Goal: Task Accomplishment & Management: Use online tool/utility

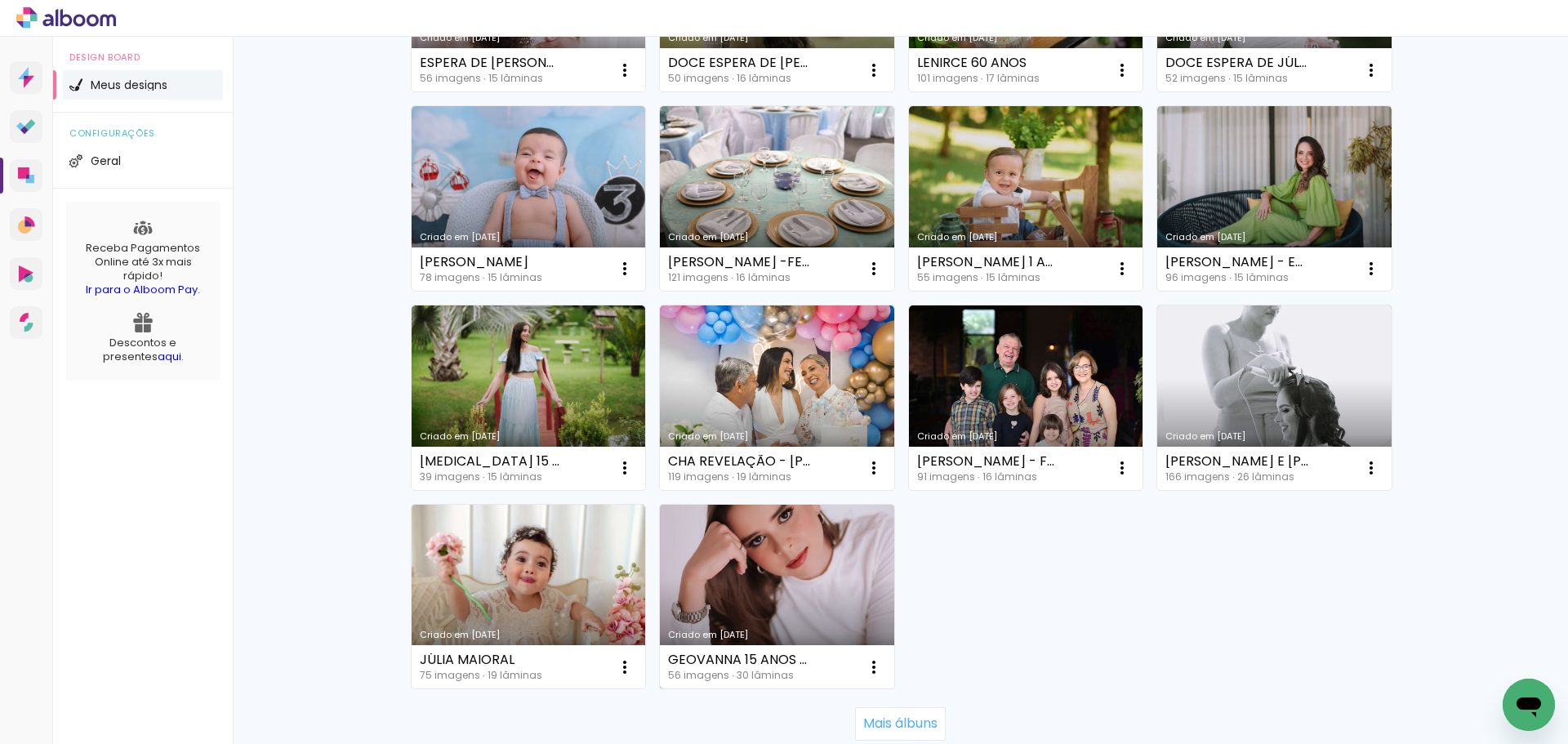
scroll to position [1029, 0]
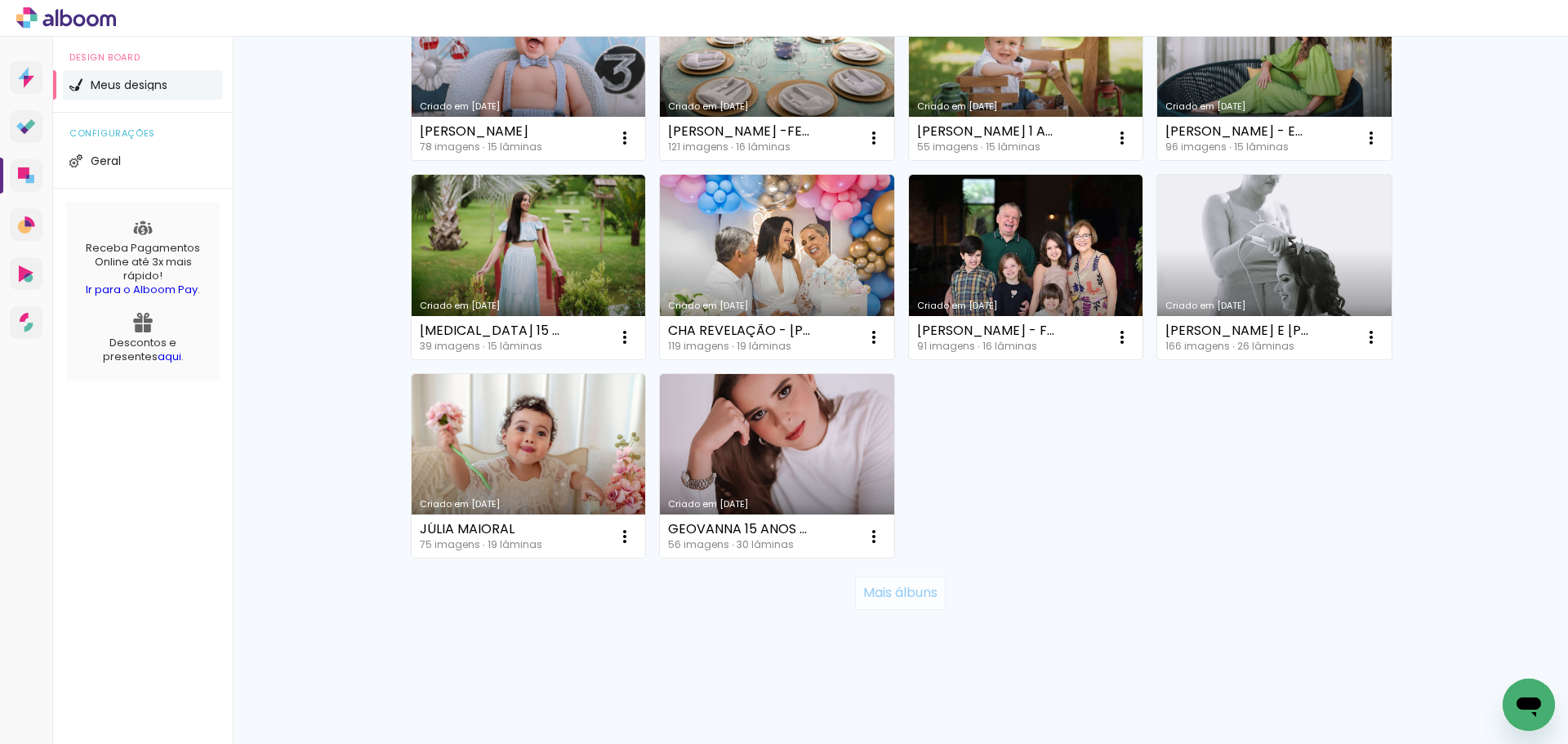
click at [0, 0] on slot "Mais álbuns" at bounding box center [0, 0] width 0 height 0
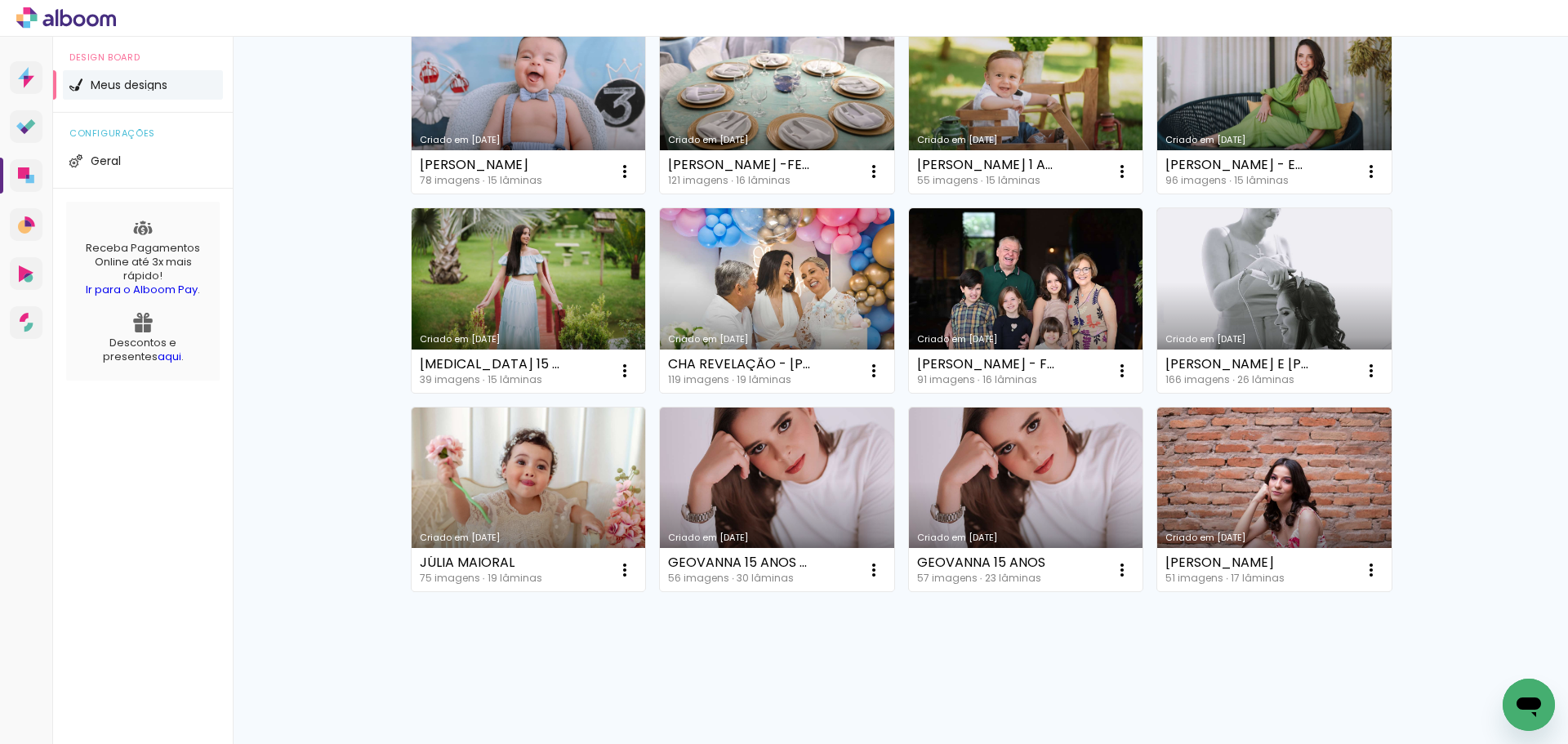
scroll to position [996, 0]
click at [1242, 506] on link "Criado em [DATE]" at bounding box center [1274, 499] width 234 height 185
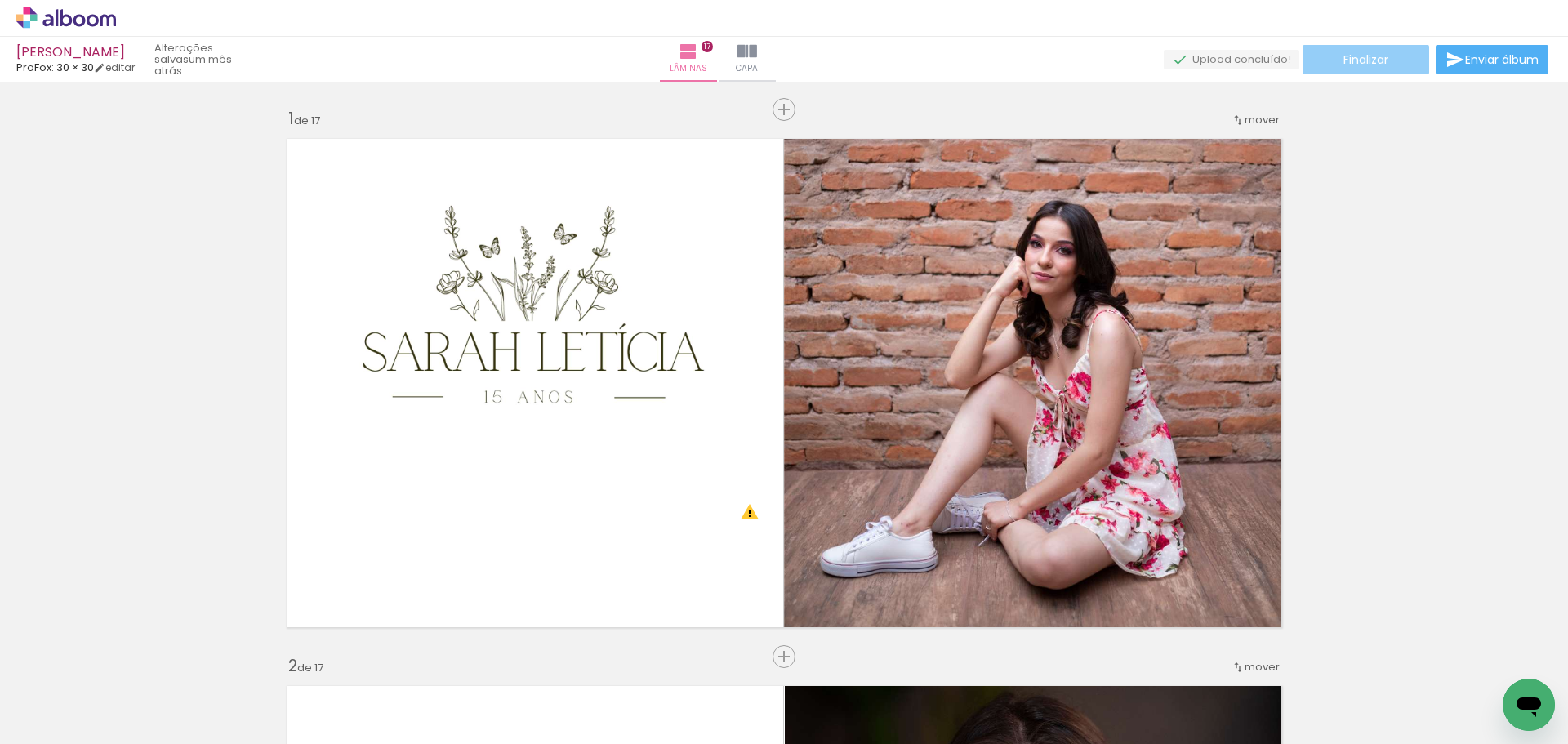
click at [1393, 54] on paper-button "Finalizar" at bounding box center [1366, 60] width 127 height 29
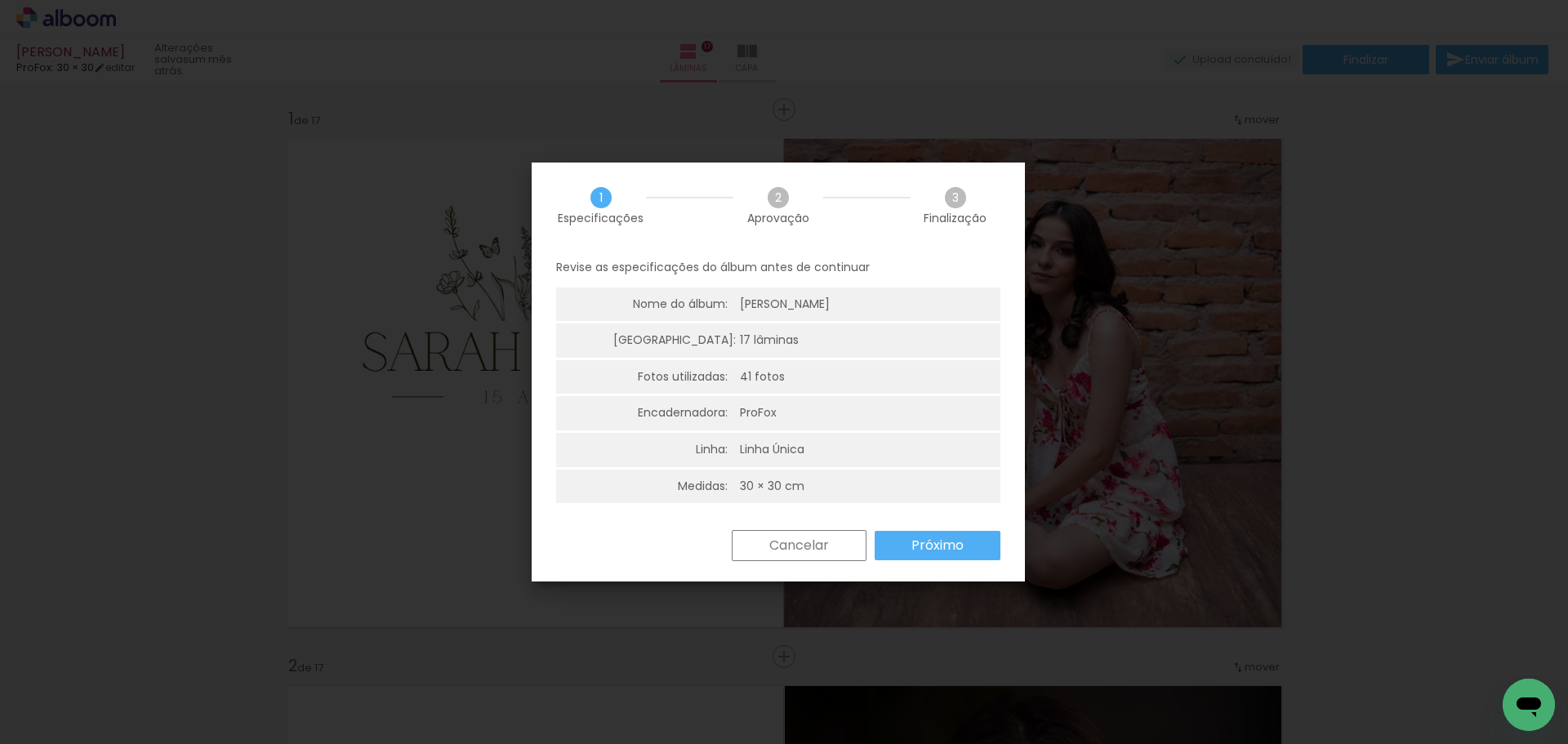
click at [973, 532] on paper-button "Próximo" at bounding box center [937, 545] width 126 height 29
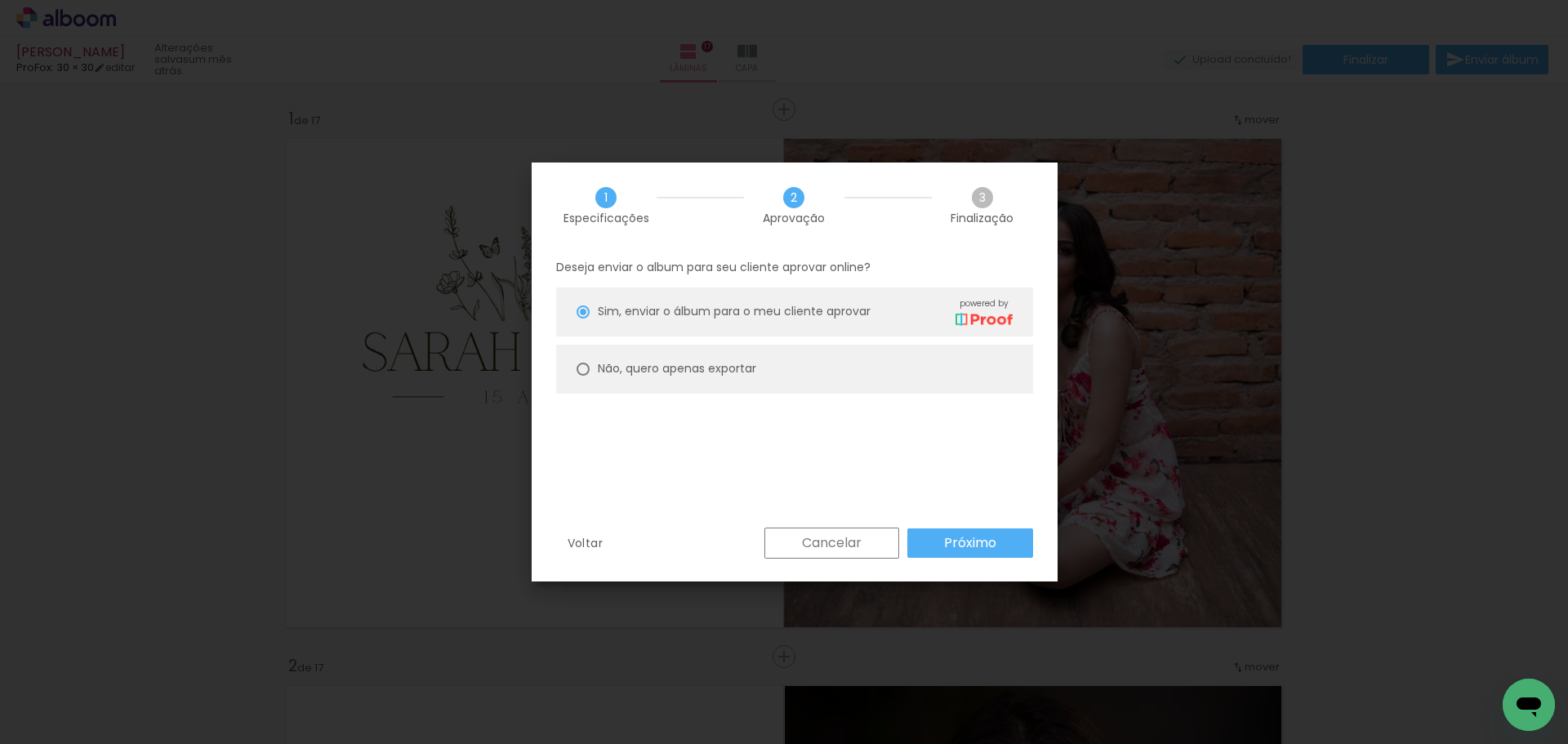
click at [0, 0] on slot "Não, quero apenas exportar" at bounding box center [0, 0] width 0 height 0
type paper-radio-button "on"
click at [999, 554] on paper-button "Próximo" at bounding box center [970, 544] width 126 height 29
type input "Alta, 300 DPI"
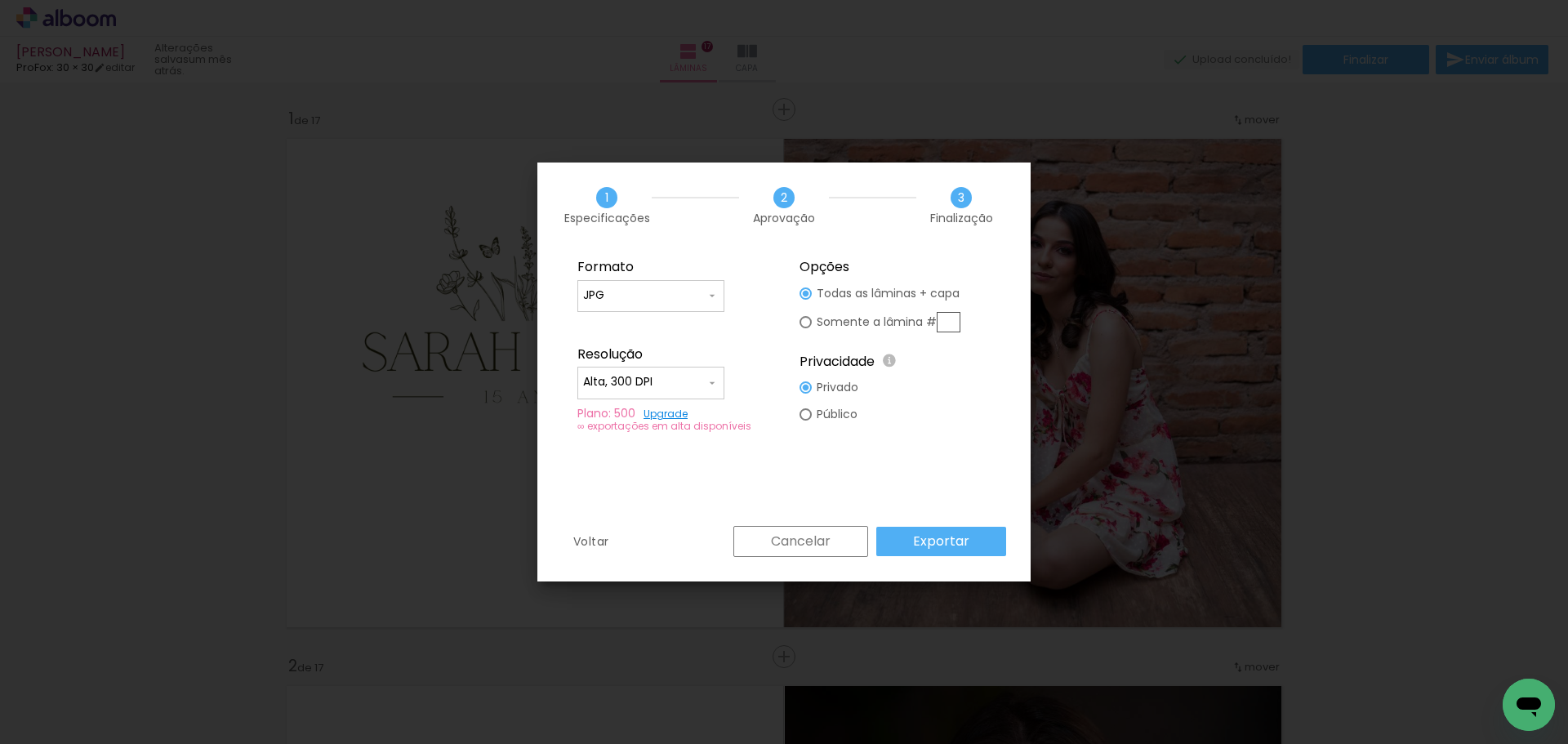
click at [0, 0] on slot "Exportar" at bounding box center [0, 0] width 0 height 0
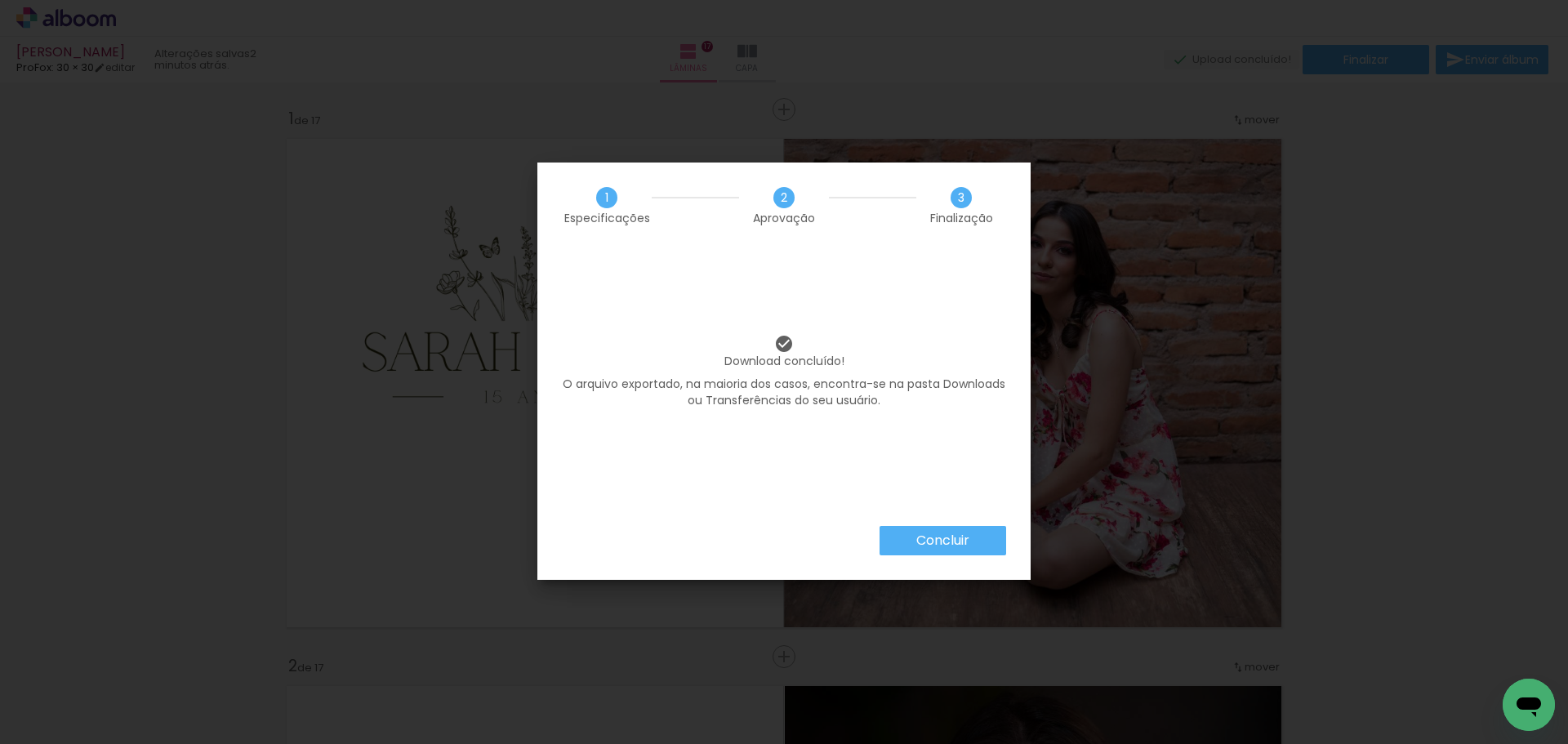
click at [0, 0] on slot "Concluir" at bounding box center [0, 0] width 0 height 0
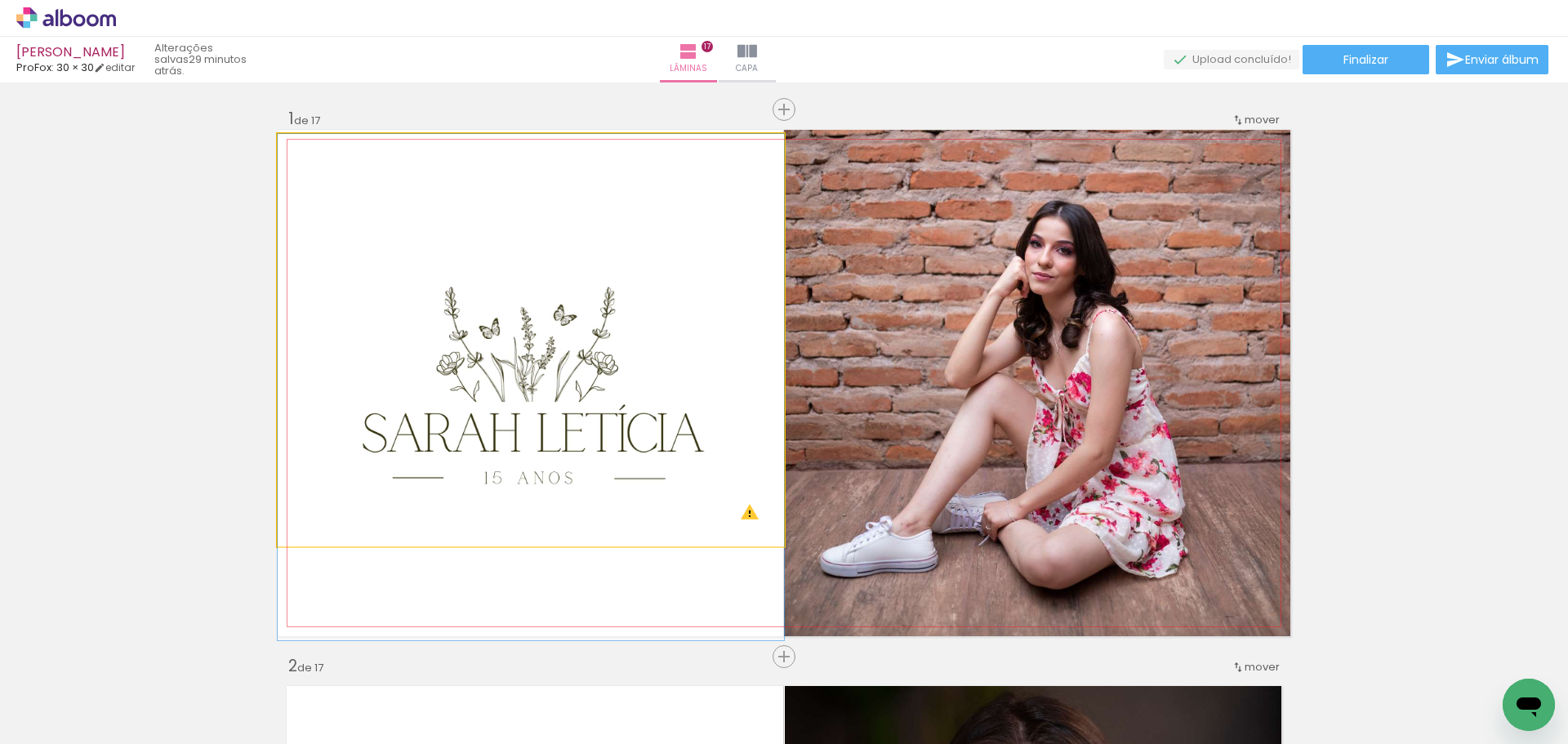
drag, startPoint x: 603, startPoint y: 304, endPoint x: 596, endPoint y: 395, distance: 91.3
click at [580, 327] on quentale-photo at bounding box center [530, 341] width 506 height 413
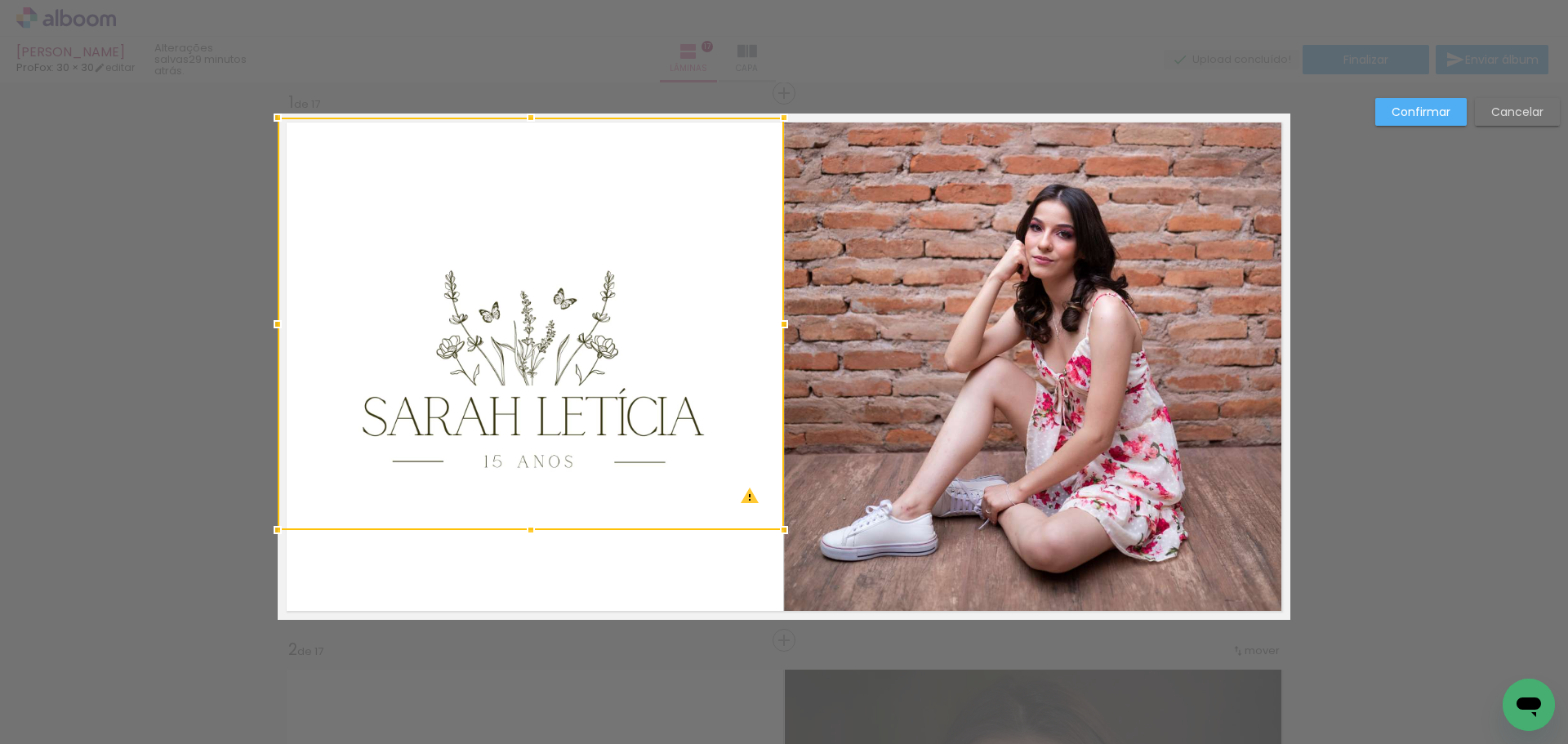
scroll to position [21, 0]
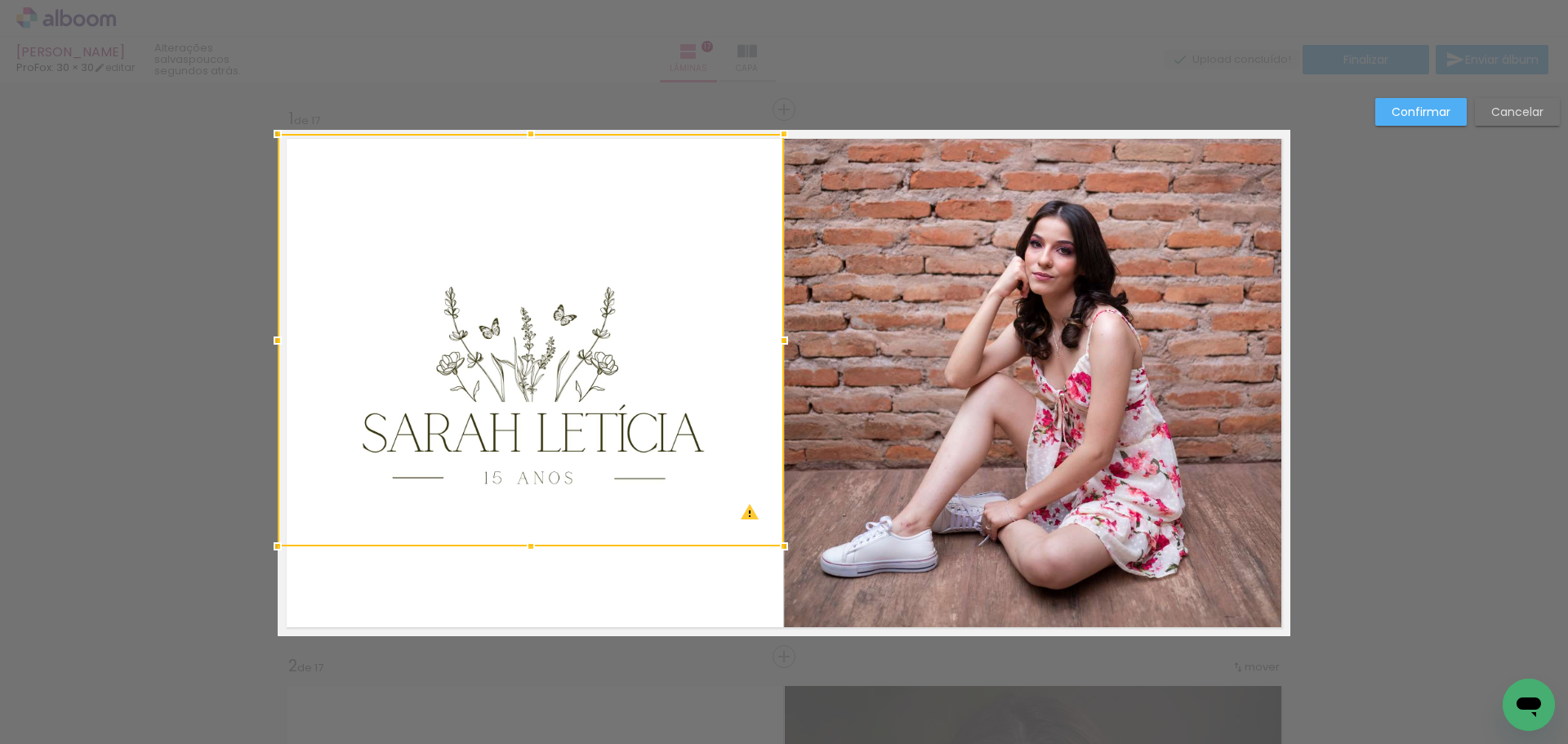
scroll to position [21, 0]
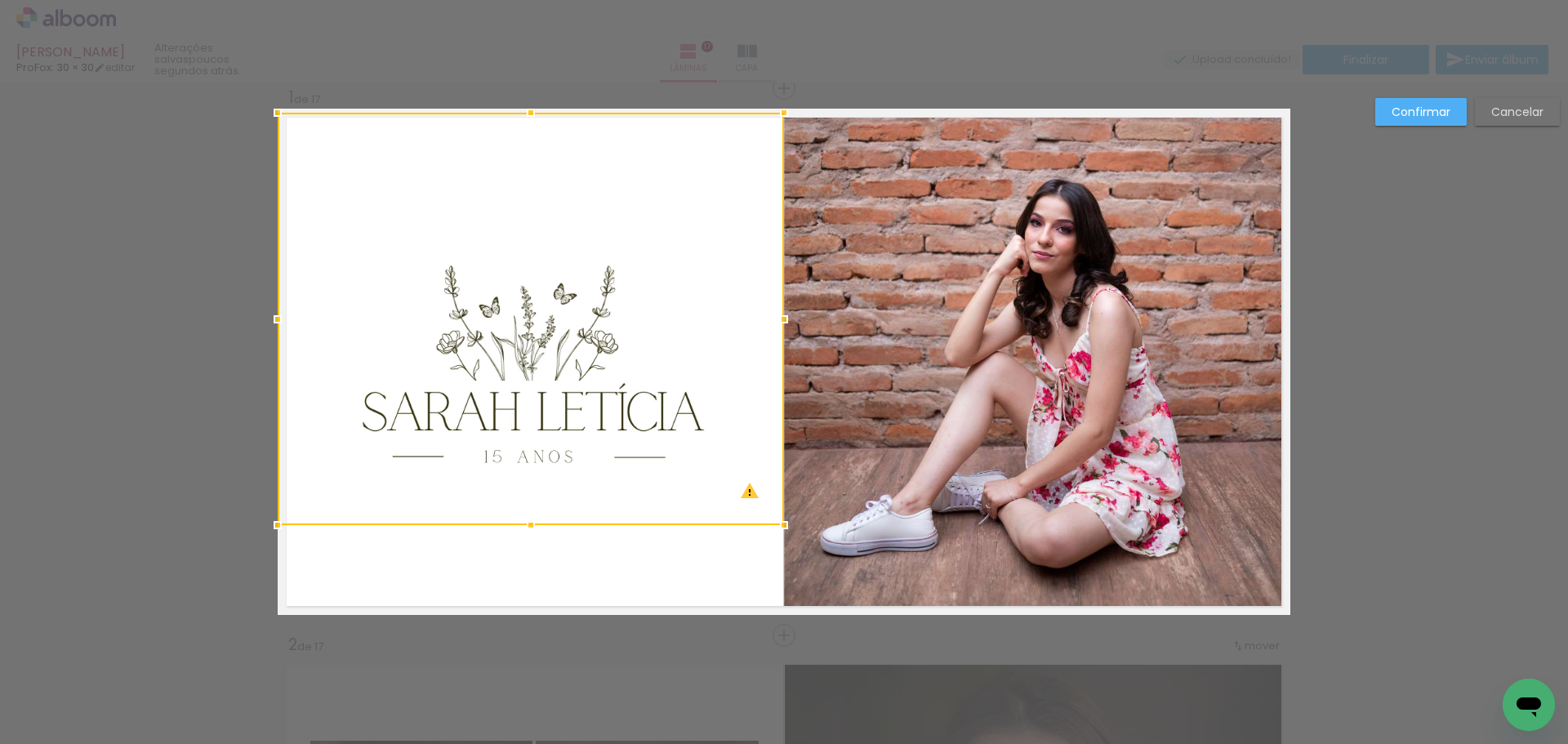
click at [495, 275] on div at bounding box center [530, 319] width 506 height 413
click at [0, 0] on slot "Cancelar" at bounding box center [0, 0] width 0 height 0
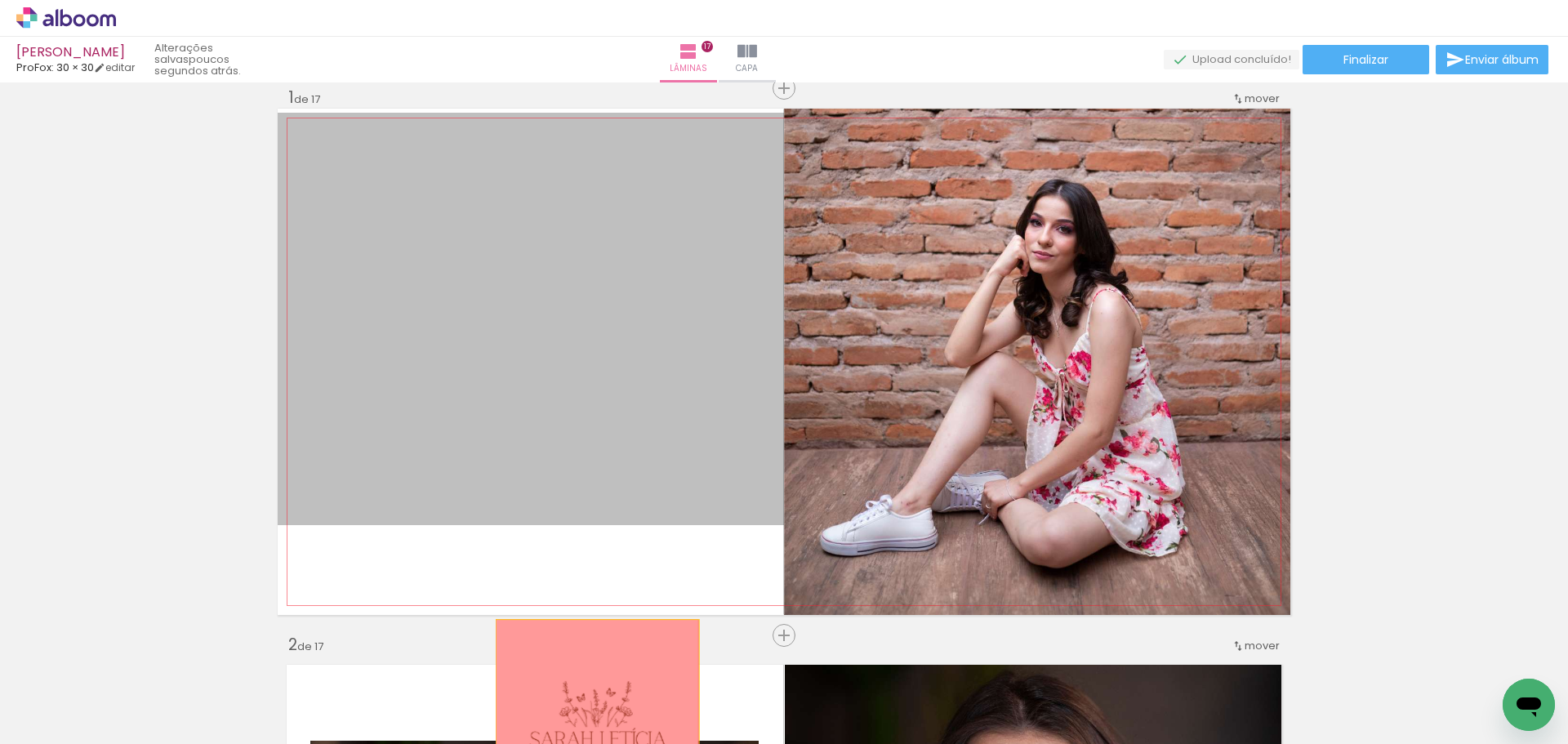
drag, startPoint x: 536, startPoint y: 318, endPoint x: 591, endPoint y: 702, distance: 387.9
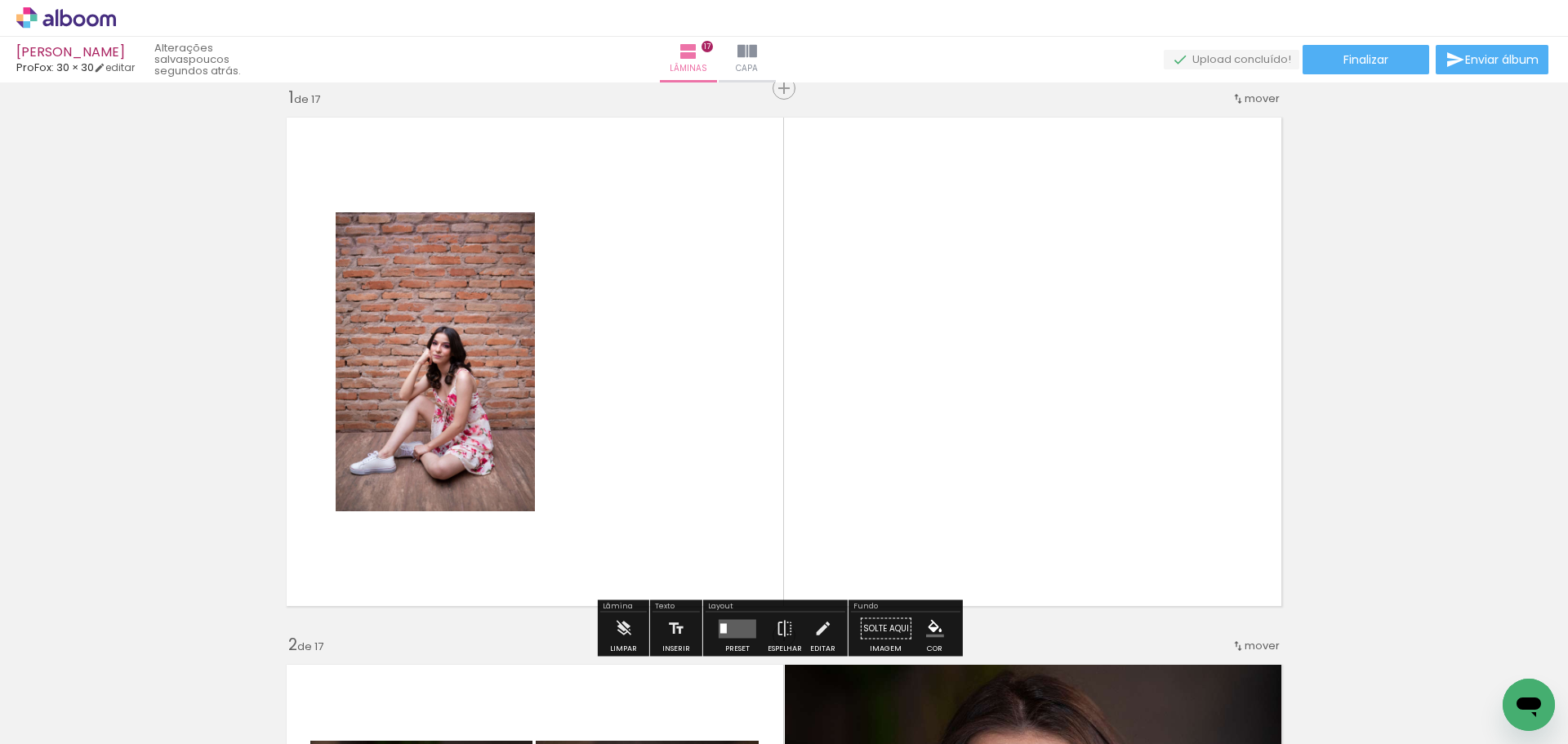
scroll to position [0, 3236]
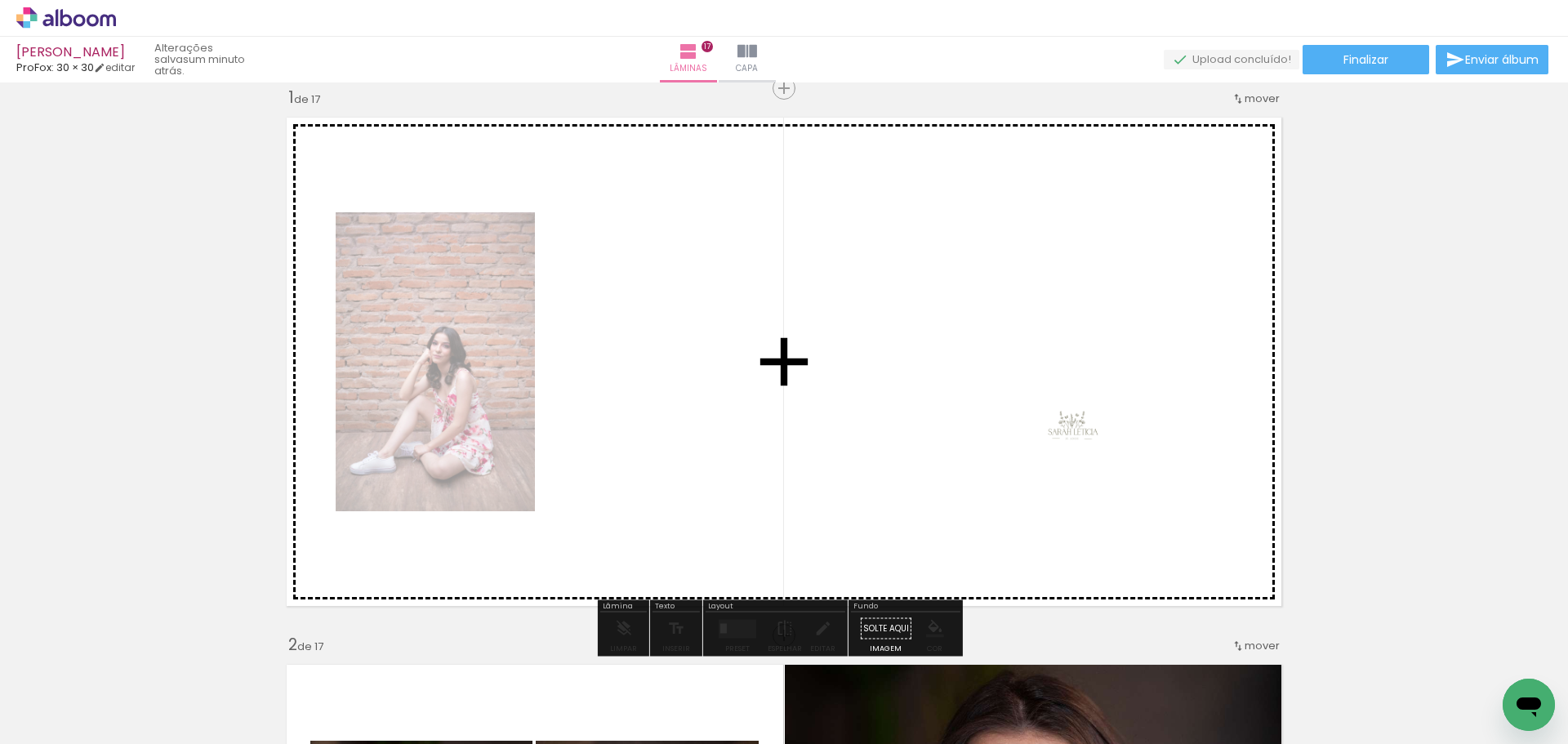
drag, startPoint x: 1248, startPoint y: 708, endPoint x: 1085, endPoint y: 438, distance: 315.4
click at [1085, 438] on quentale-workspace at bounding box center [784, 372] width 1568 height 744
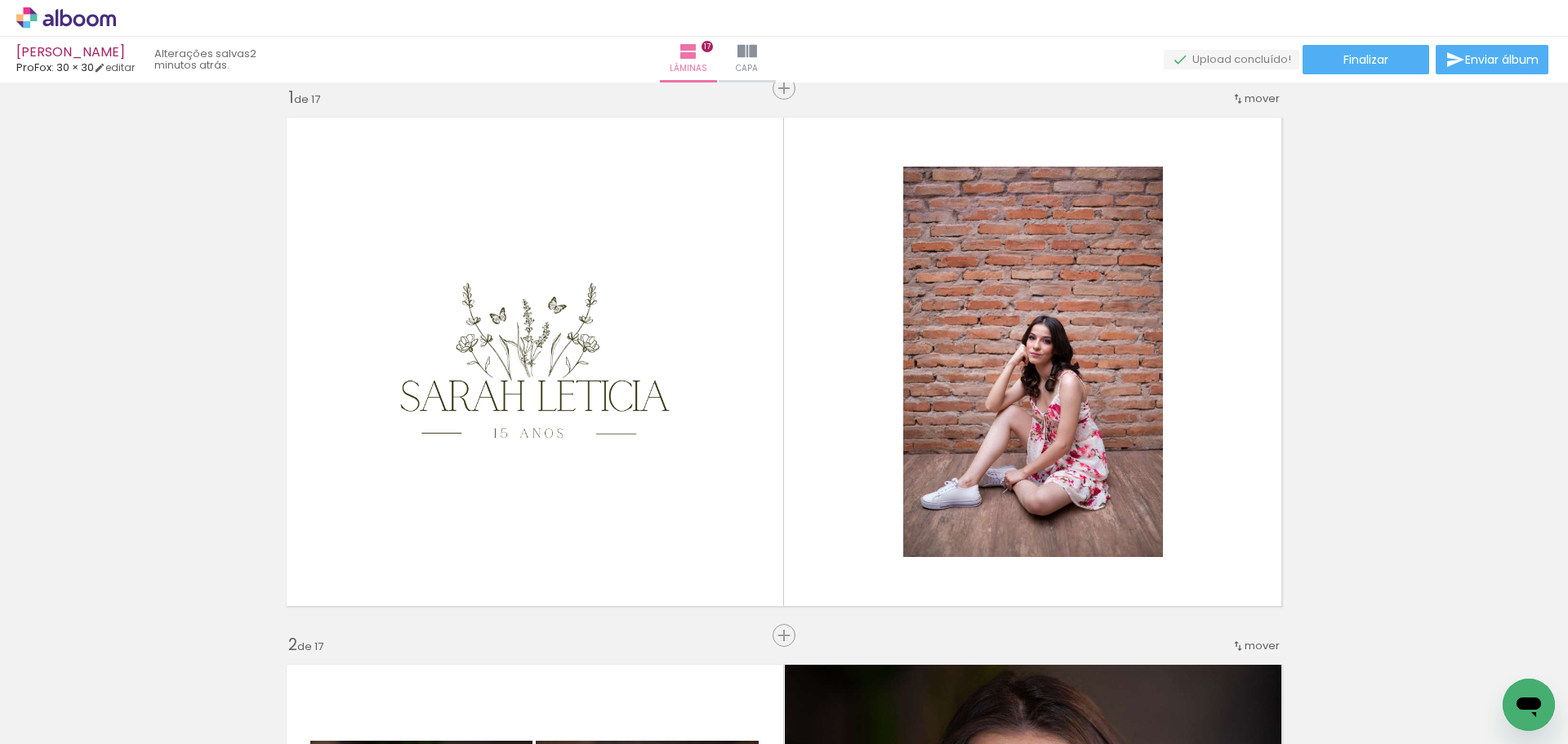
scroll to position [0, 3236]
